Goal: Task Accomplishment & Management: Complete application form

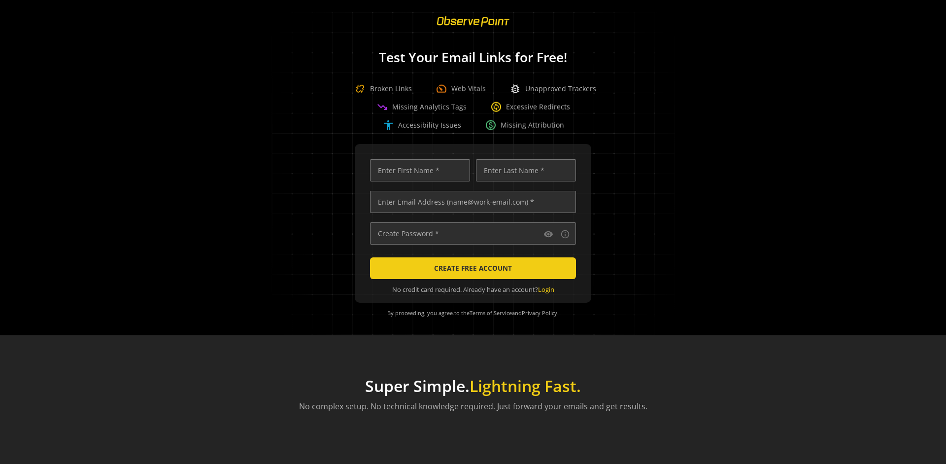
scroll to position [0, 3189]
click at [471, 202] on input "text" at bounding box center [473, 202] width 206 height 22
type input "[EMAIL_ADDRESS][DOMAIN_NAME]"
click at [418, 170] on input "text" at bounding box center [420, 170] width 100 height 22
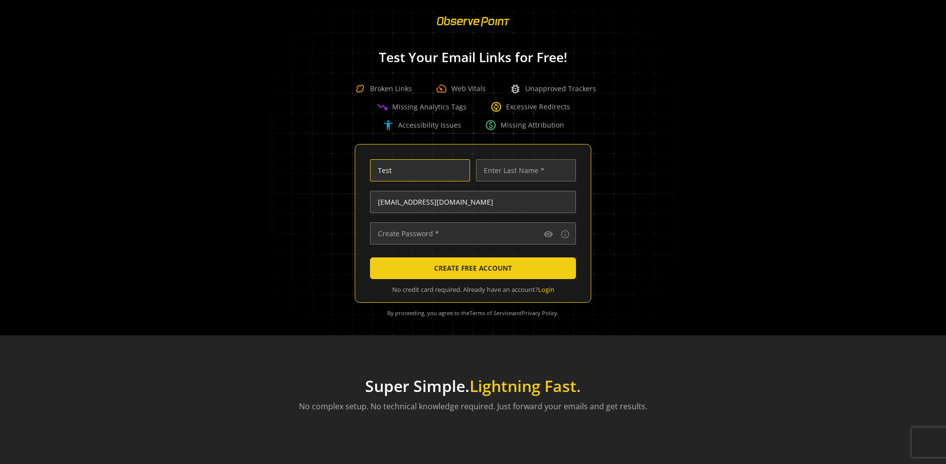
type input "Test"
click at [523, 170] on input "text" at bounding box center [526, 170] width 100 height 22
type input "Test"
click at [471, 233] on input "text" at bounding box center [473, 233] width 206 height 22
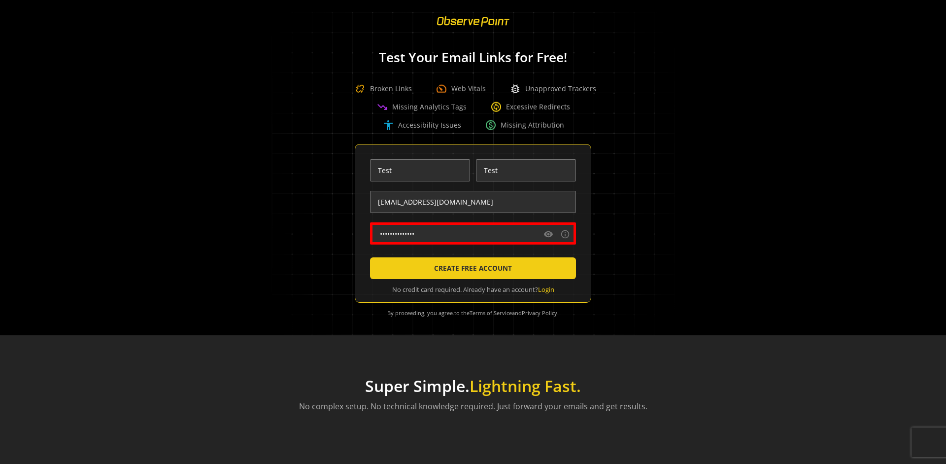
type input "••••••••••••••"
click at [471, 268] on span "CREATE FREE ACCOUNT" at bounding box center [473, 268] width 78 height 18
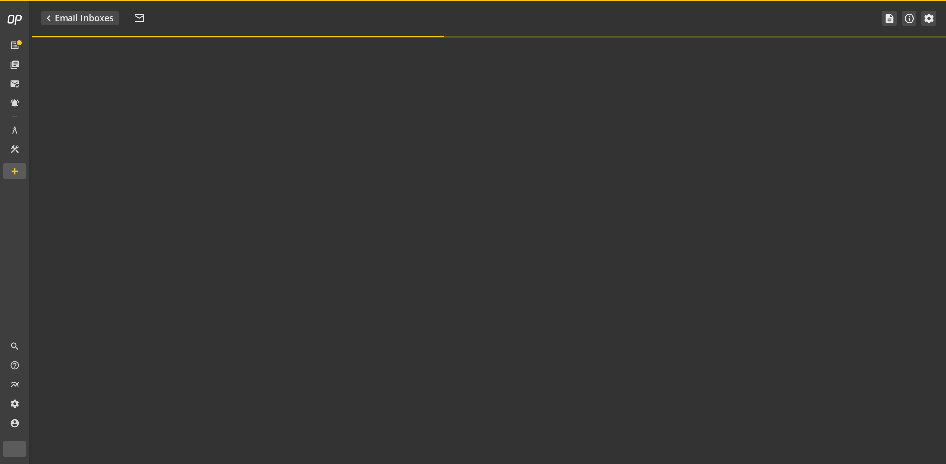
type textarea "Welcome to ObservePoint! This is your default email inbox for testing."
